Goal: Navigation & Orientation: Find specific page/section

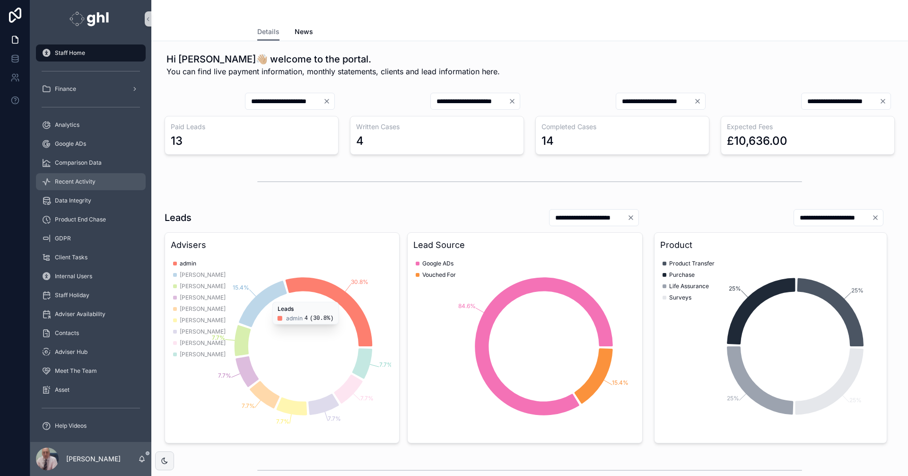
click at [80, 180] on span "Recent Activity" at bounding box center [75, 182] width 41 height 8
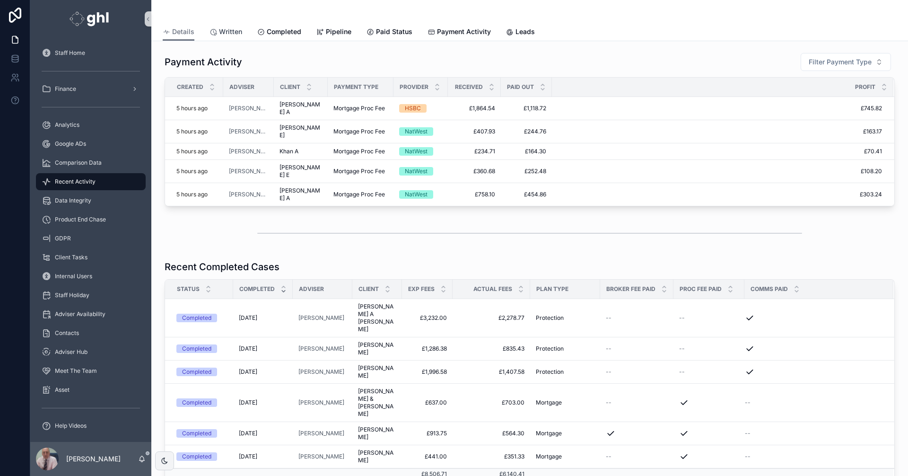
click at [237, 31] on span "Written" at bounding box center [230, 31] width 23 height 9
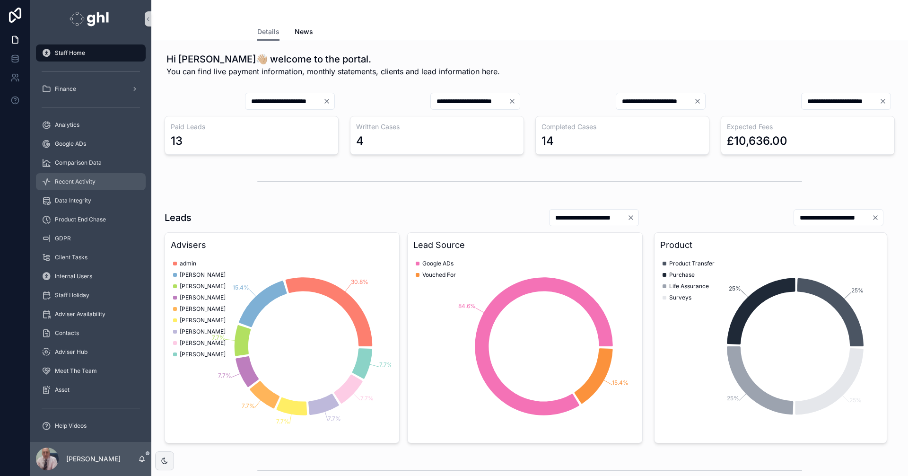
click at [70, 182] on span "Recent Activity" at bounding box center [75, 182] width 41 height 8
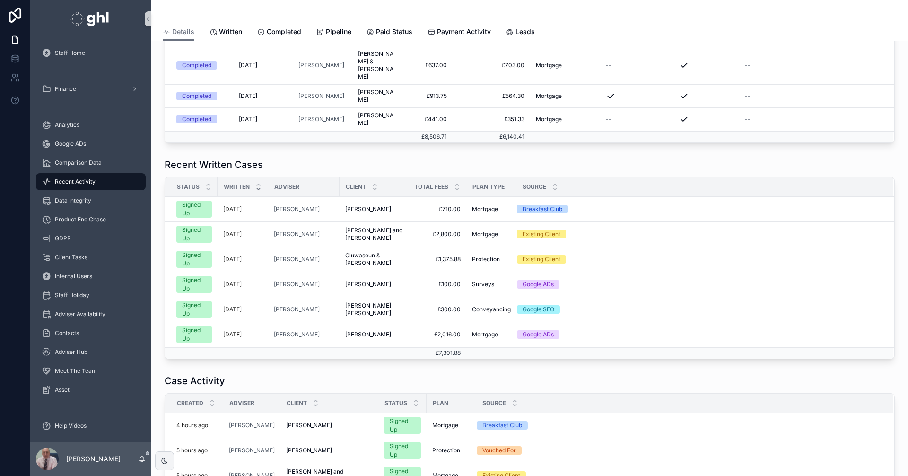
scroll to position [328, 0]
